Goal: Navigation & Orientation: Find specific page/section

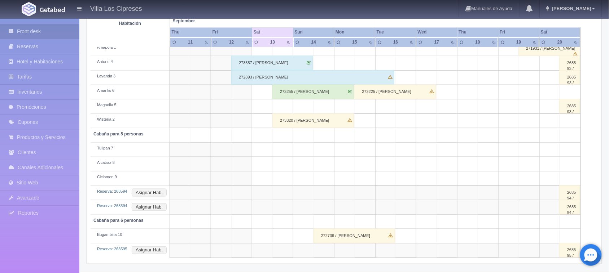
scroll to position [155, 0]
click at [56, 8] on img at bounding box center [52, 9] width 25 height 5
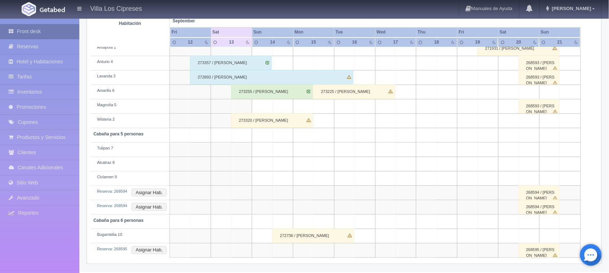
scroll to position [110, 0]
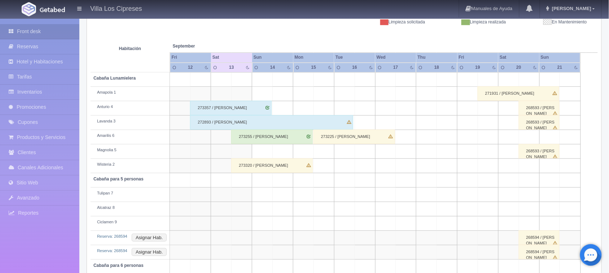
click at [54, 8] on img at bounding box center [52, 9] width 25 height 5
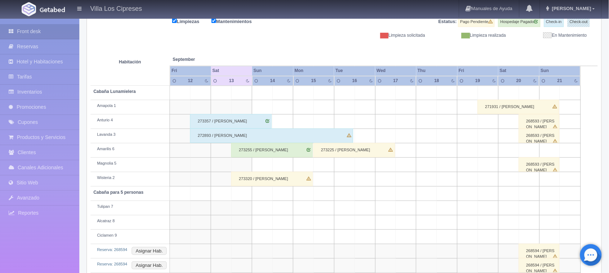
scroll to position [155, 0]
